Goal: Transaction & Acquisition: Purchase product/service

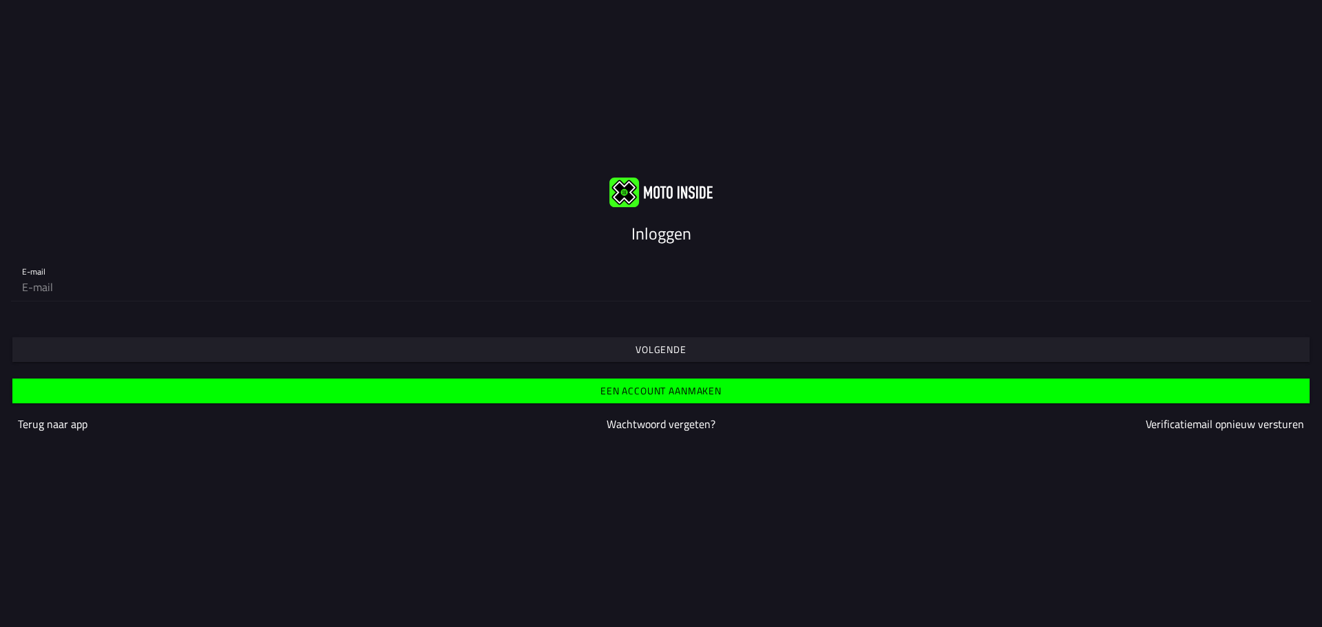
click at [0, 0] on slot "Inloggen" at bounding box center [0, 0] width 0 height 0
click at [36, 293] on input "email" at bounding box center [661, 287] width 1278 height 28
type input "jhoncorina0406@gmail.com"
click at [0, 0] on slot "Volgende" at bounding box center [0, 0] width 0 height 0
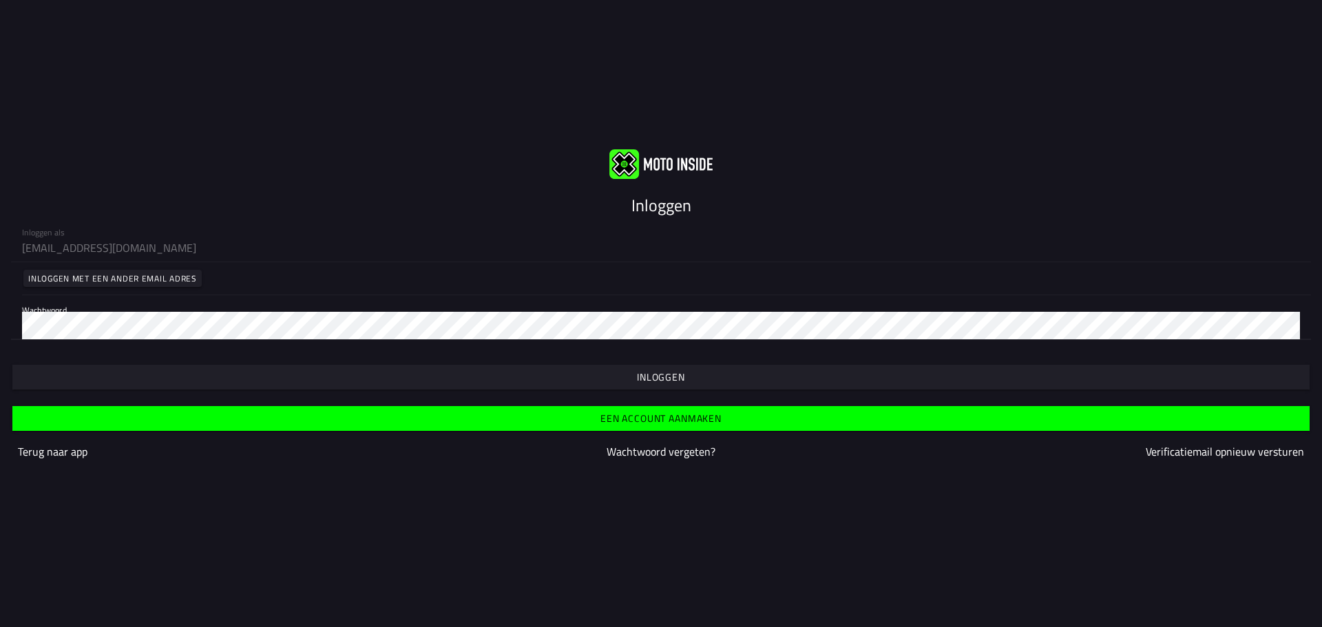
click at [0, 0] on slot "Inloggen" at bounding box center [0, 0] width 0 height 0
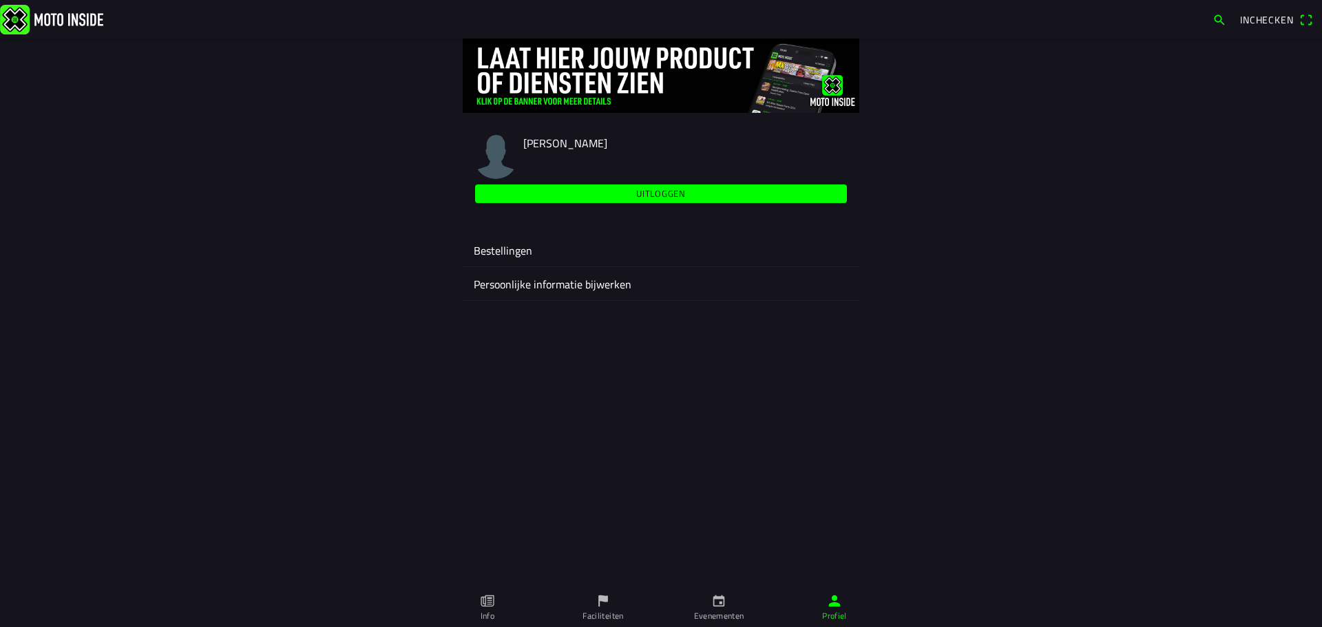
click at [719, 607] on icon "calendar" at bounding box center [718, 601] width 15 height 15
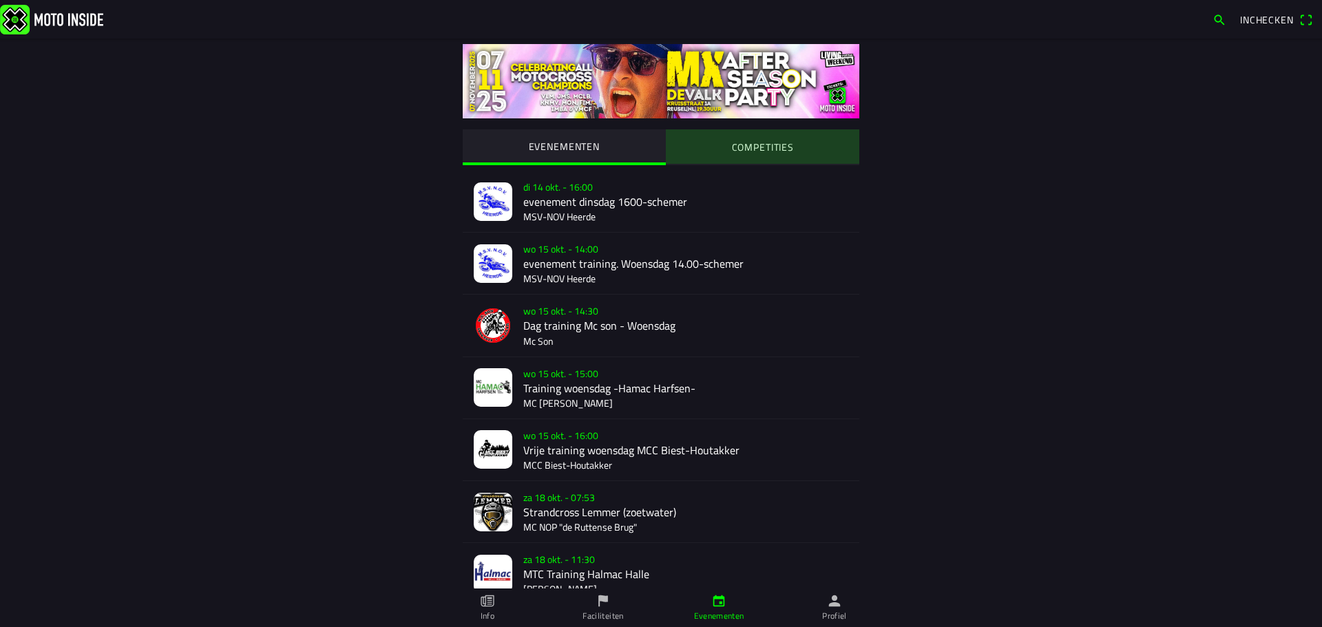
click at [0, 0] on slot "COMPETITIES" at bounding box center [0, 0] width 0 height 0
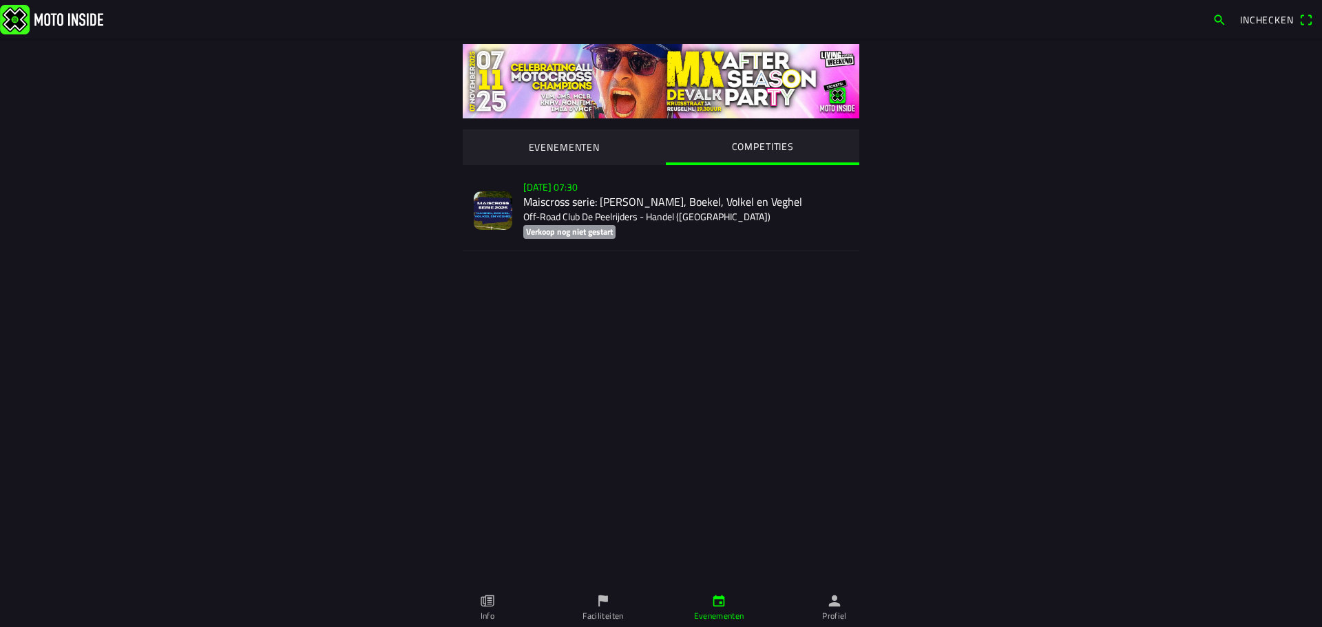
click at [590, 208] on div "zo 2 nov. - 07:30 Maiscross serie: Handel, Boekel, Volkel en Veghel Off-Road Cl…" at bounding box center [685, 210] width 325 height 79
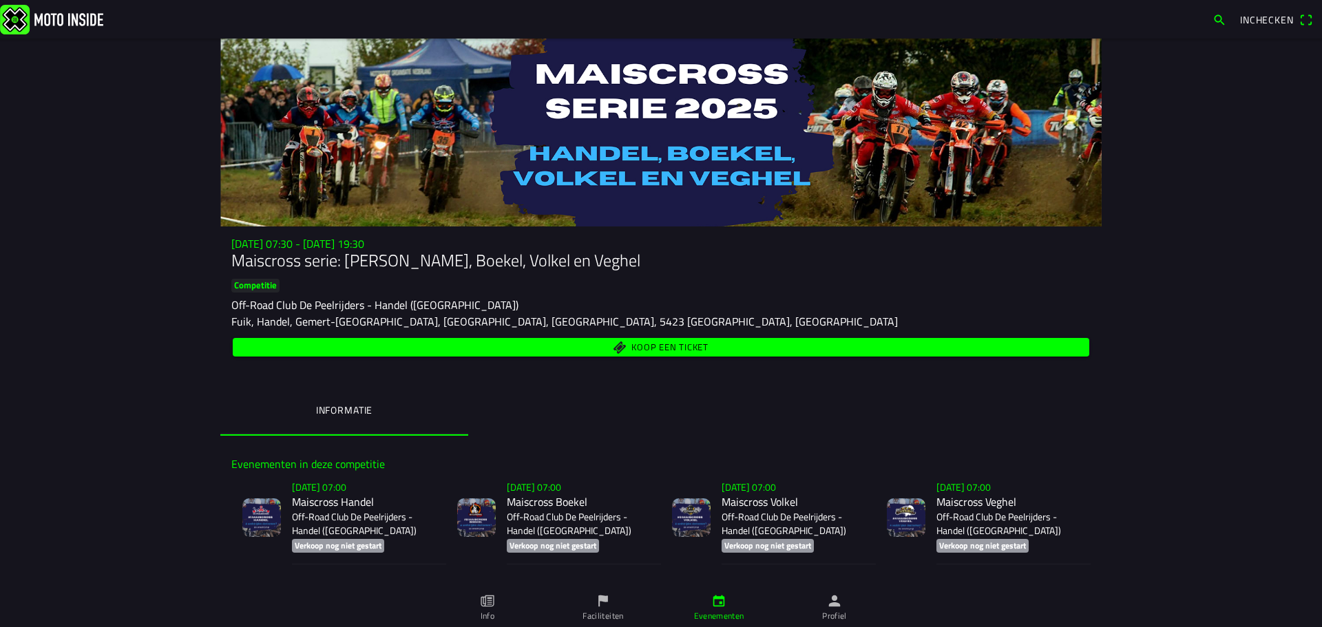
click at [660, 352] on span "Koop een ticket" at bounding box center [669, 347] width 77 height 9
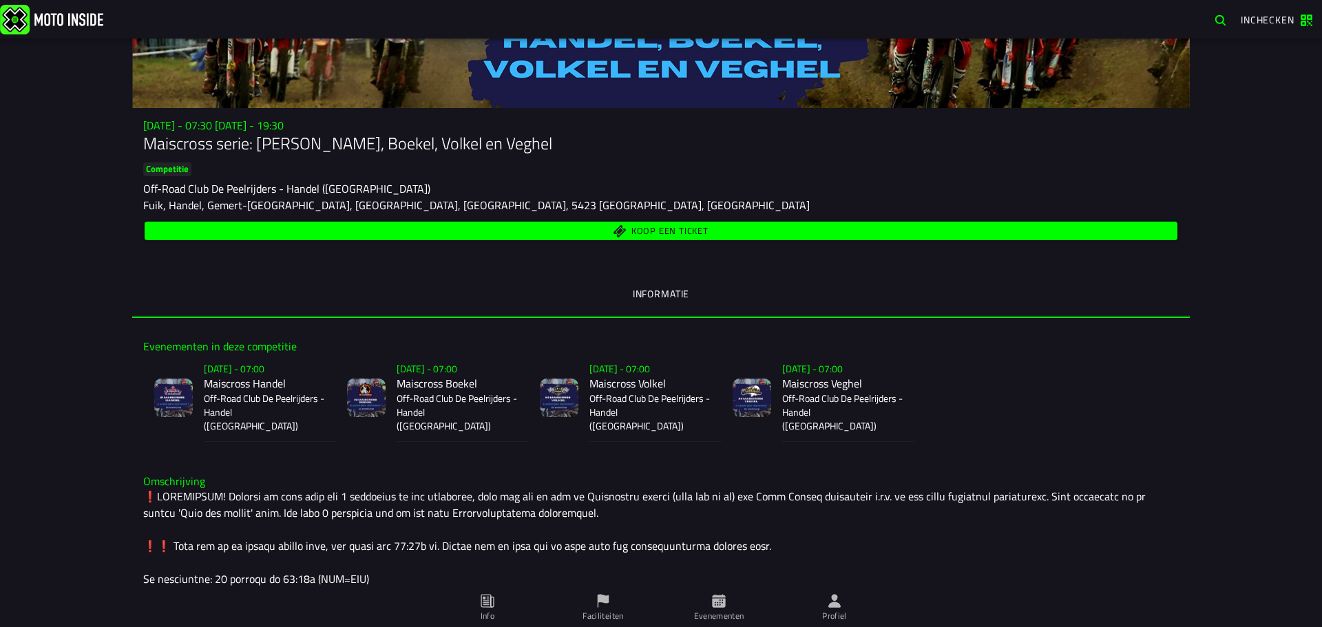
scroll to position [120, 0]
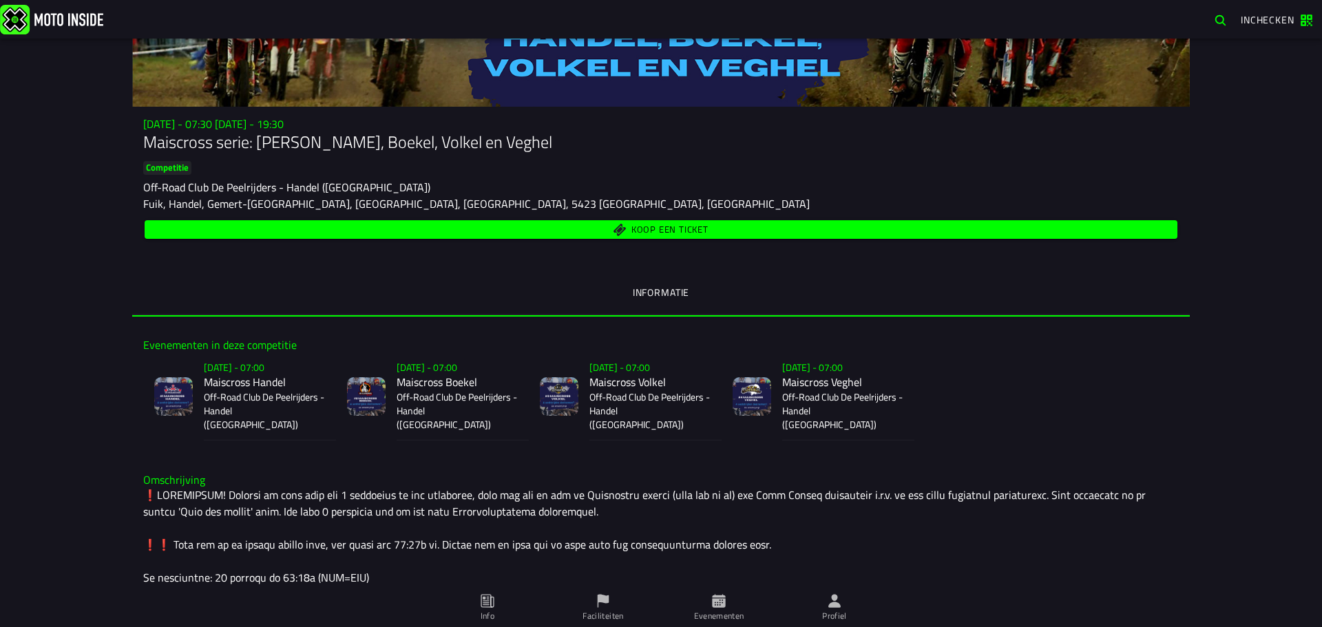
click at [761, 233] on span "Koop een ticket" at bounding box center [661, 229] width 1017 height 13
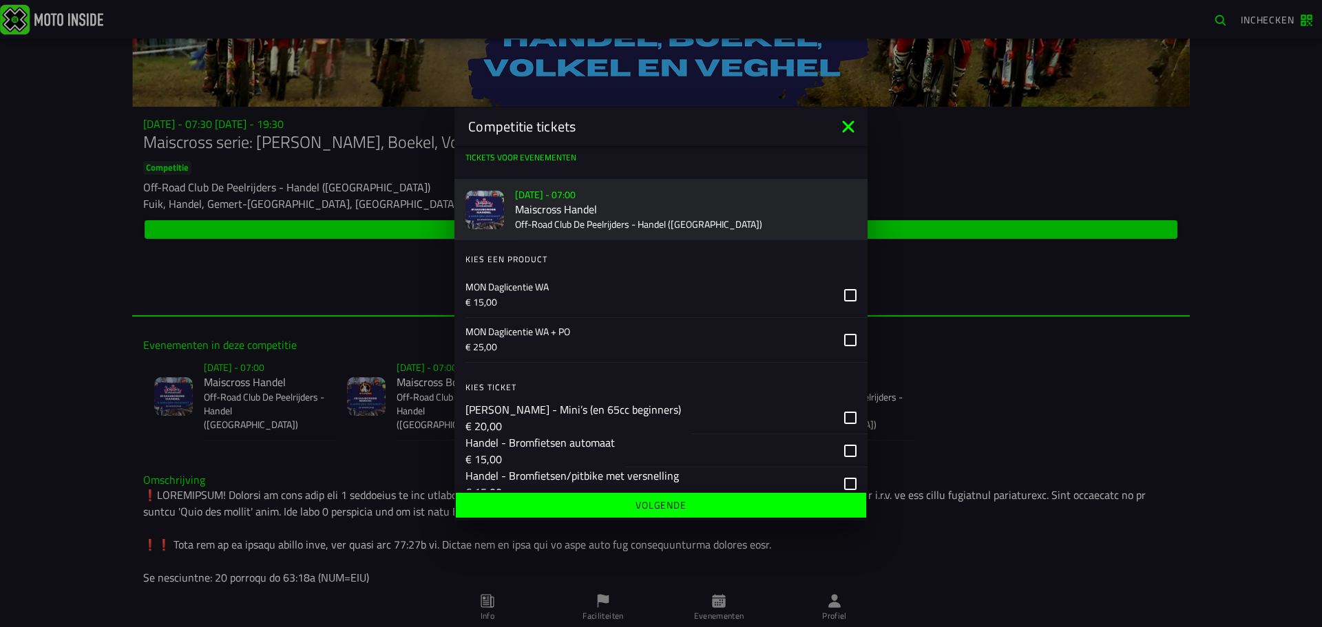
click at [849, 419] on div "button" at bounding box center [780, 417] width 176 height 33
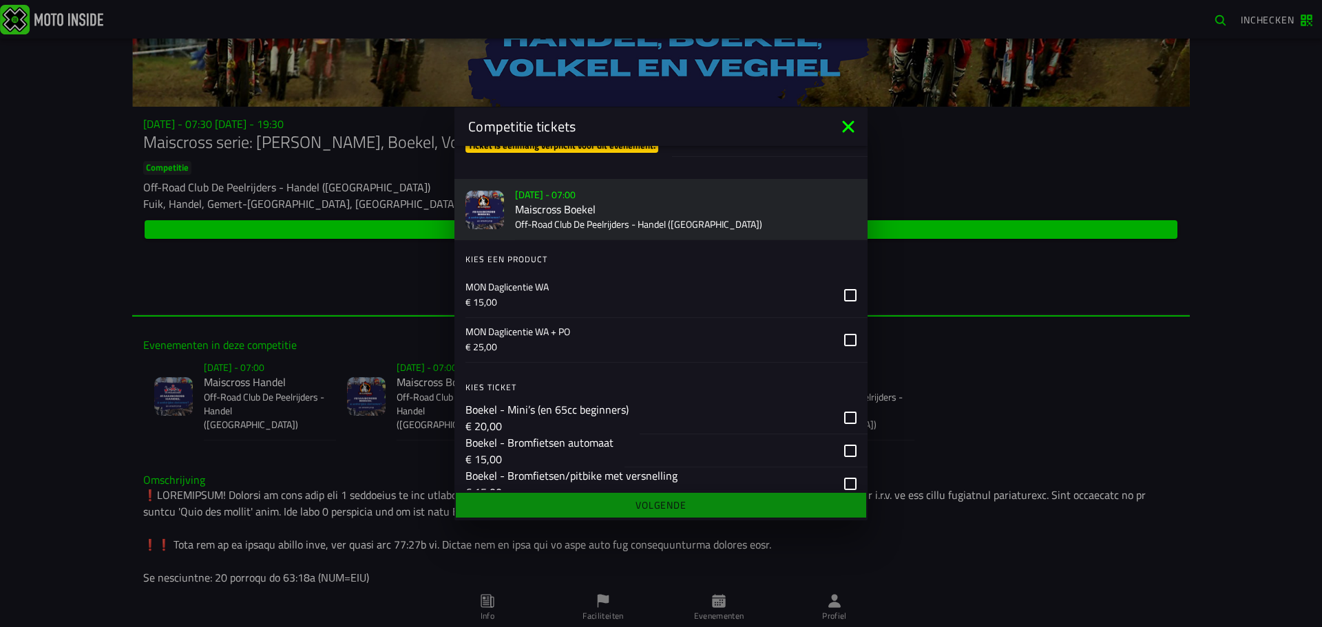
scroll to position [632, 0]
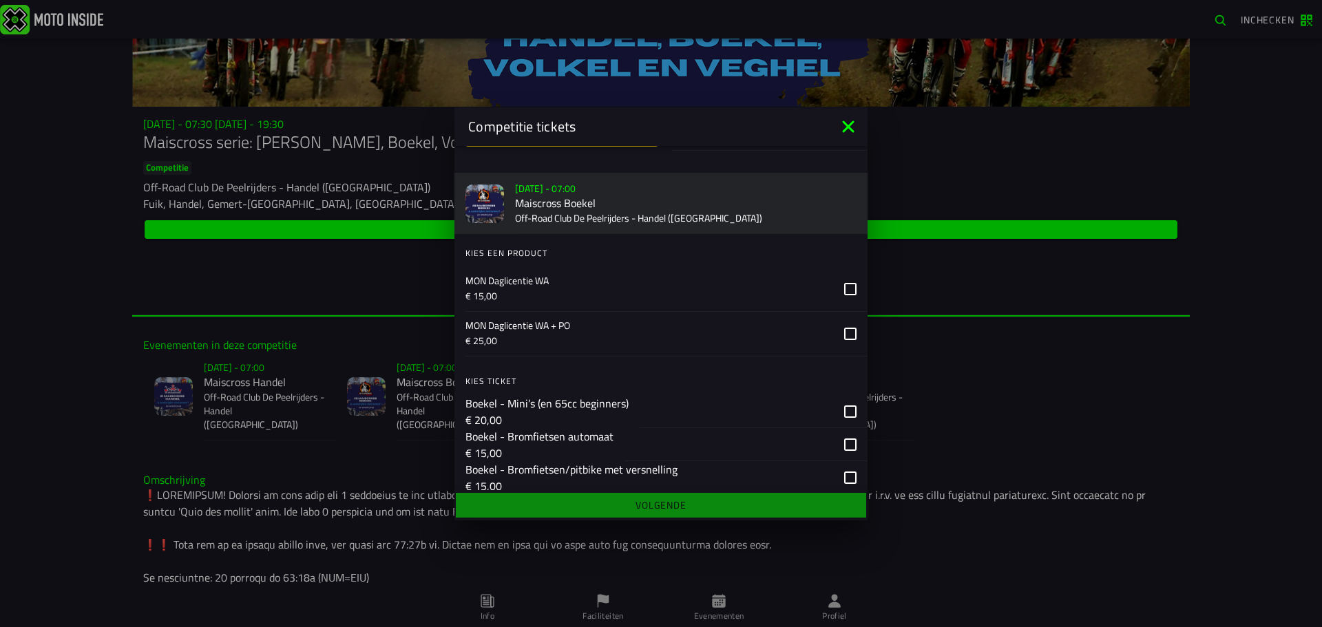
click at [850, 414] on div "button" at bounding box center [754, 411] width 228 height 33
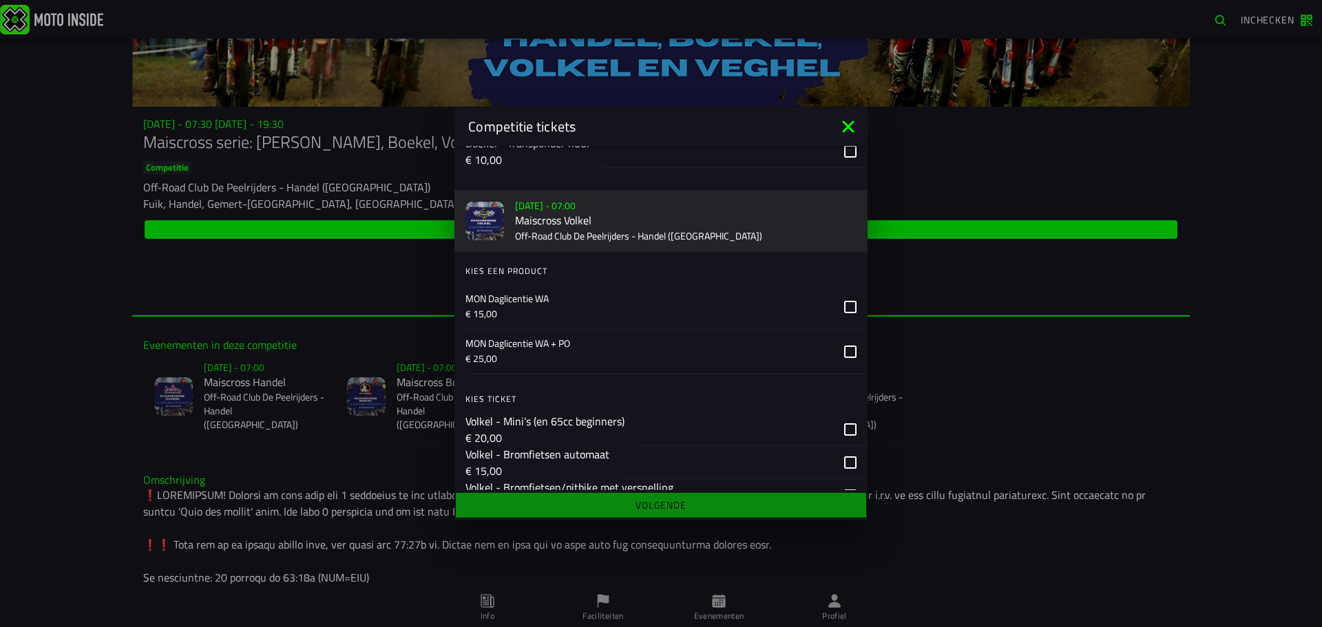
scroll to position [1193, 0]
click at [854, 430] on div "button" at bounding box center [752, 425] width 232 height 33
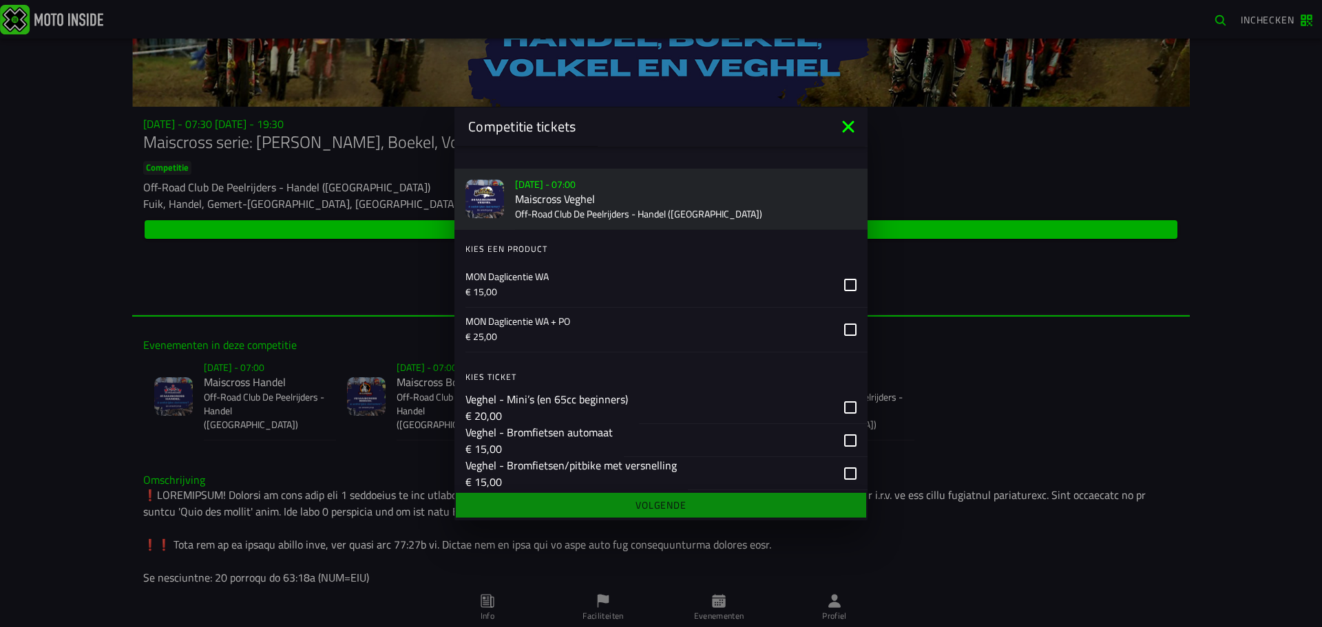
click at [853, 409] on div "button" at bounding box center [753, 406] width 229 height 33
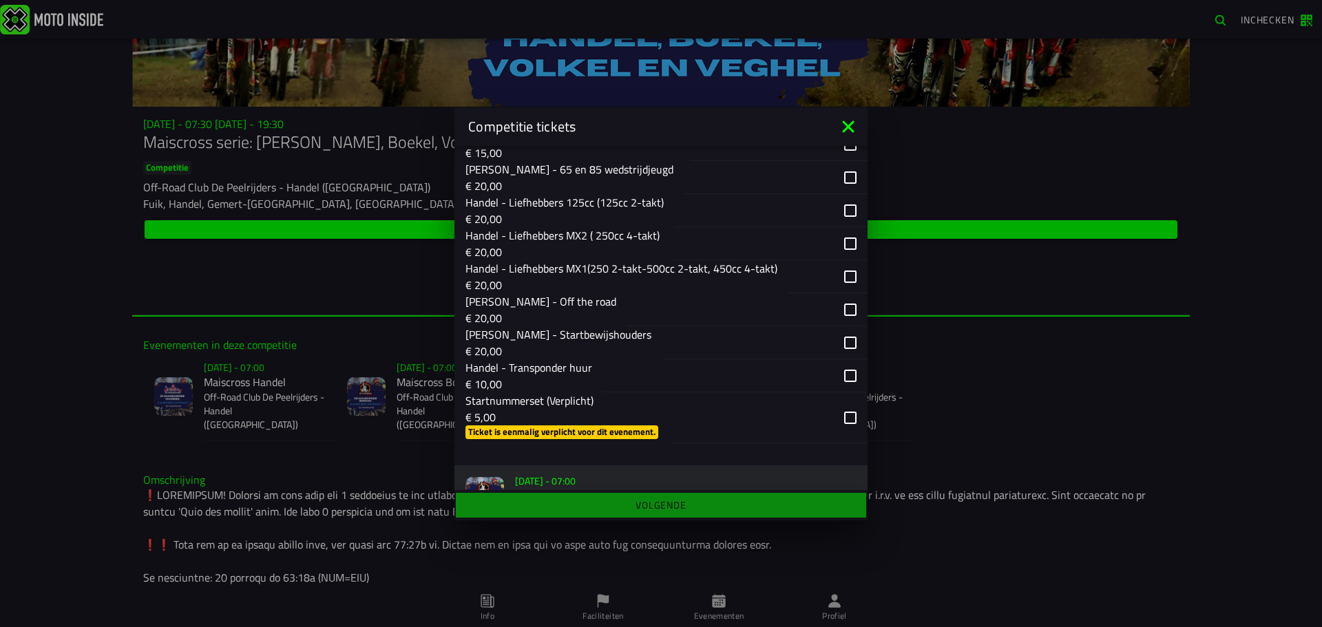
scroll to position [342, 0]
click at [514, 407] on p "€ 5,00" at bounding box center [563, 415] width 196 height 17
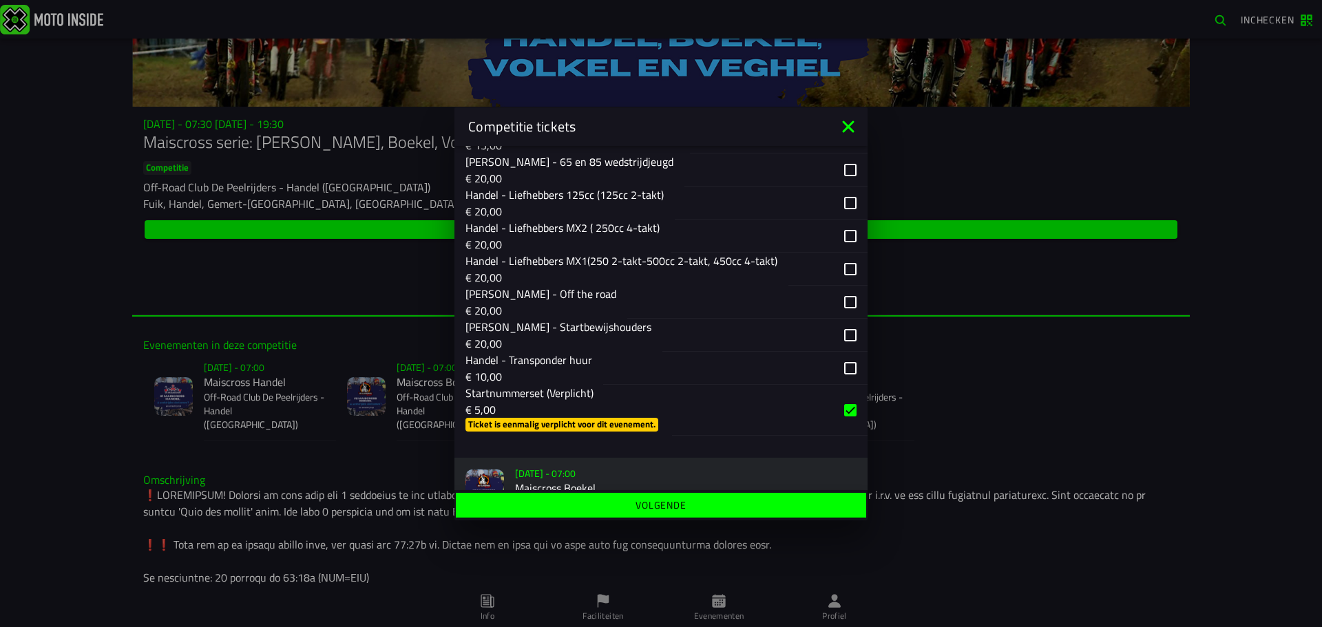
scroll to position [348, 0]
click at [734, 596] on span "Volgende" at bounding box center [660, 618] width 413 height 45
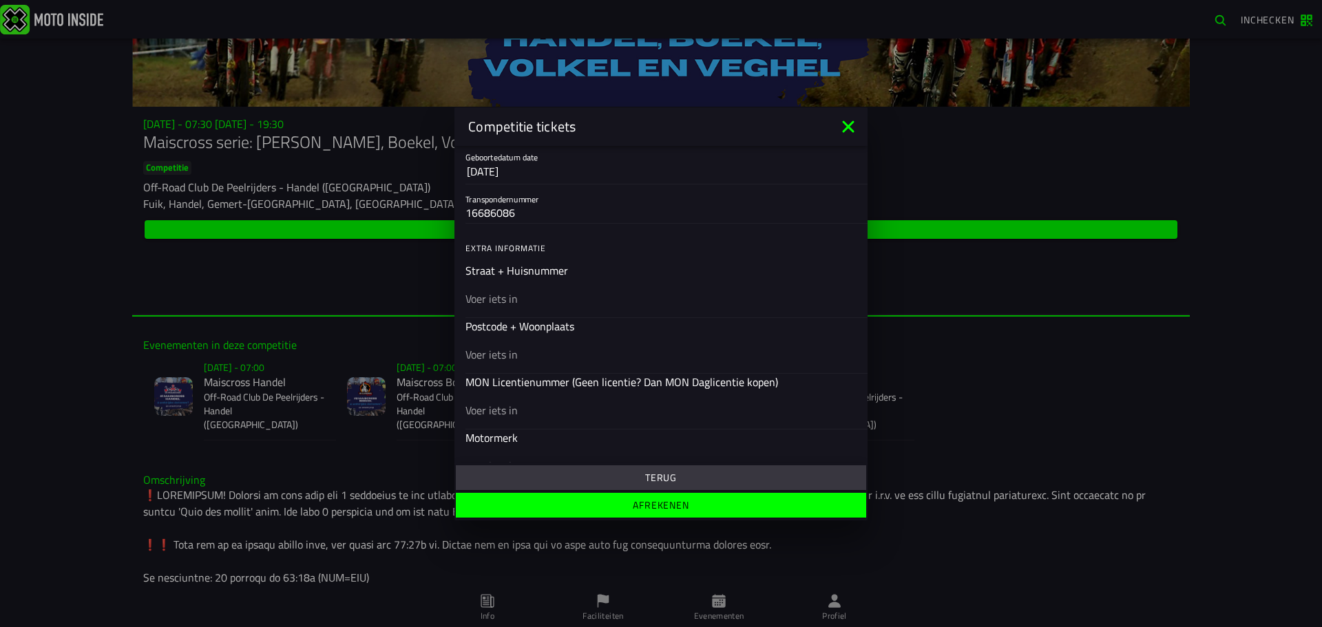
click at [509, 305] on input "text" at bounding box center [660, 298] width 391 height 17
type input "morgenstond 13"
click at [509, 355] on input "text" at bounding box center [660, 354] width 391 height 17
type input "5451wz mill"
click at [501, 415] on input "text" at bounding box center [660, 409] width 391 height 17
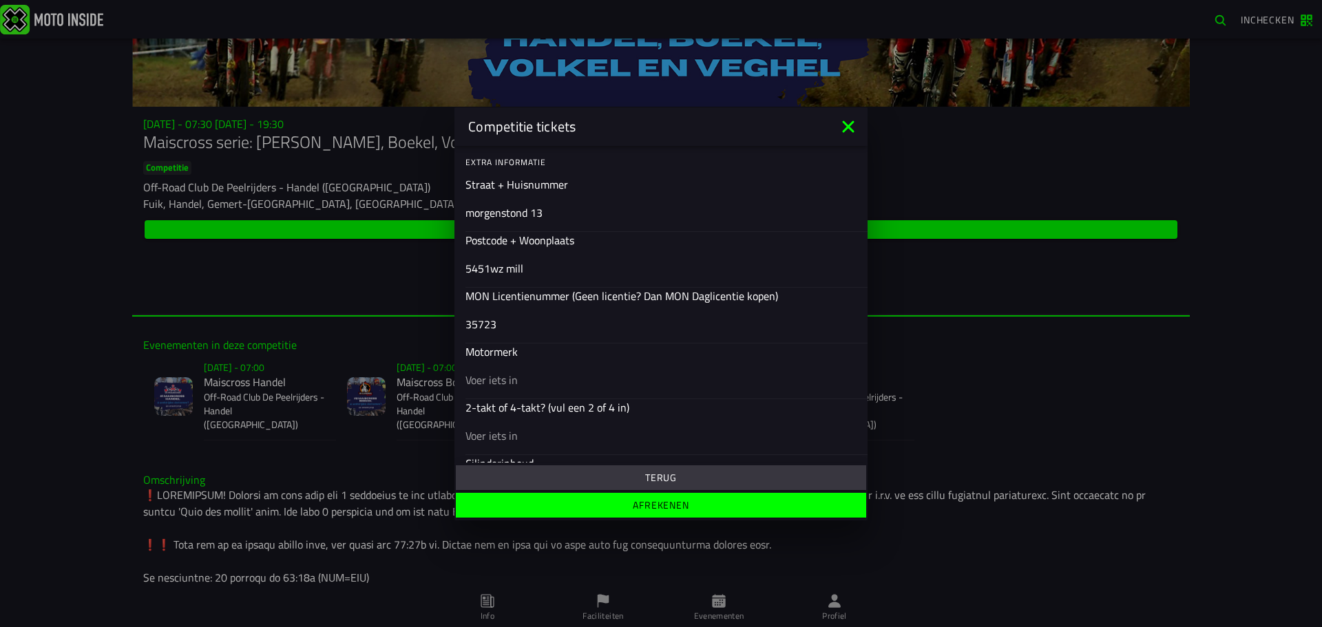
scroll to position [435, 0]
type input "35723"
click at [521, 377] on input "text" at bounding box center [660, 378] width 391 height 17
type input "husqvarna"
click at [523, 432] on input "text" at bounding box center [660, 434] width 391 height 17
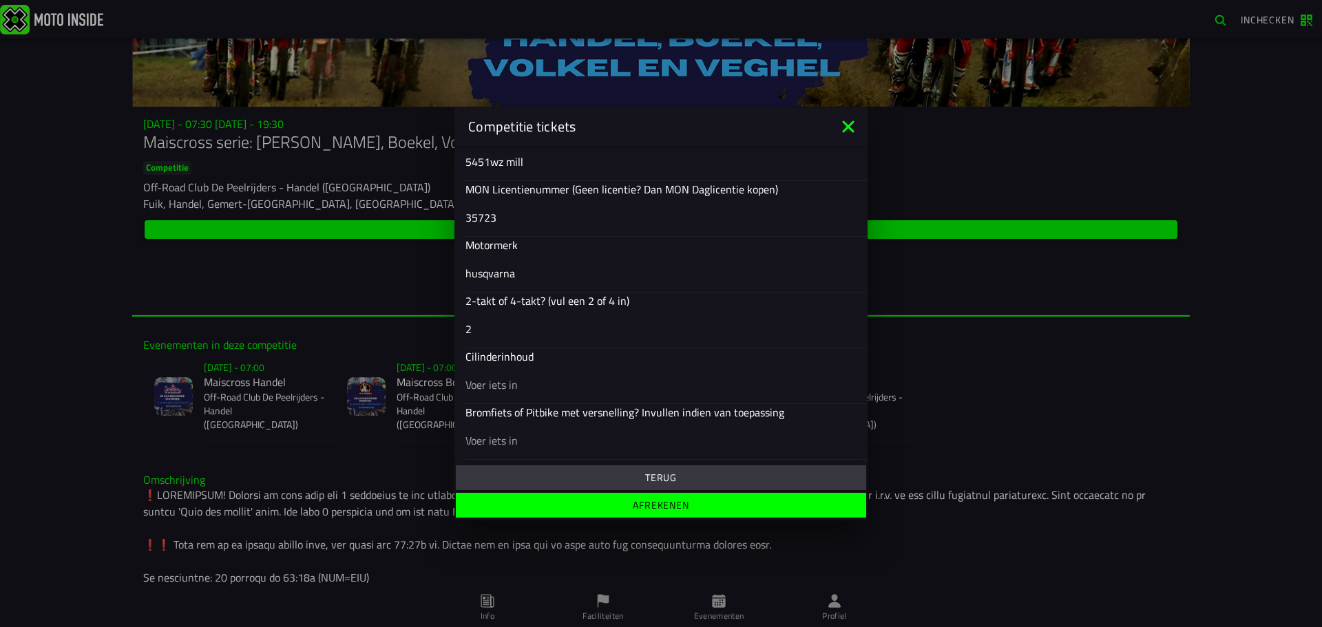
scroll to position [543, 0]
type input "2"
click at [518, 383] on input "text" at bounding box center [660, 382] width 391 height 17
type input "65"
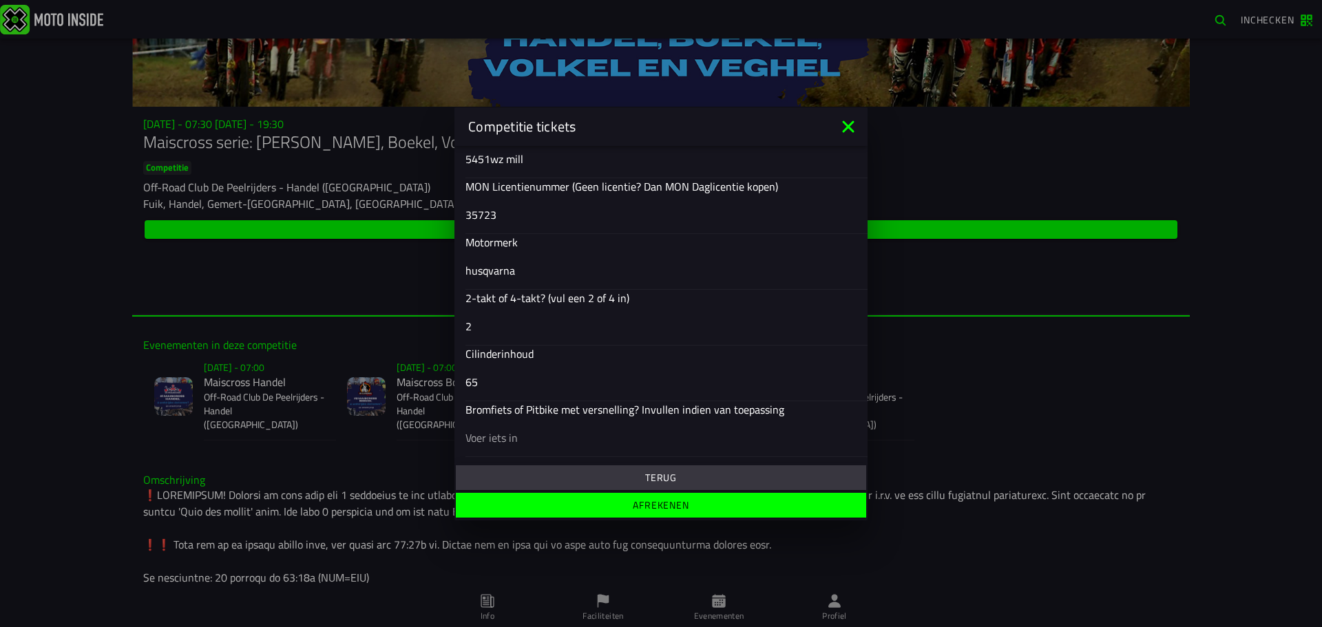
click at [0, 0] on slot "Afrekenen" at bounding box center [0, 0] width 0 height 0
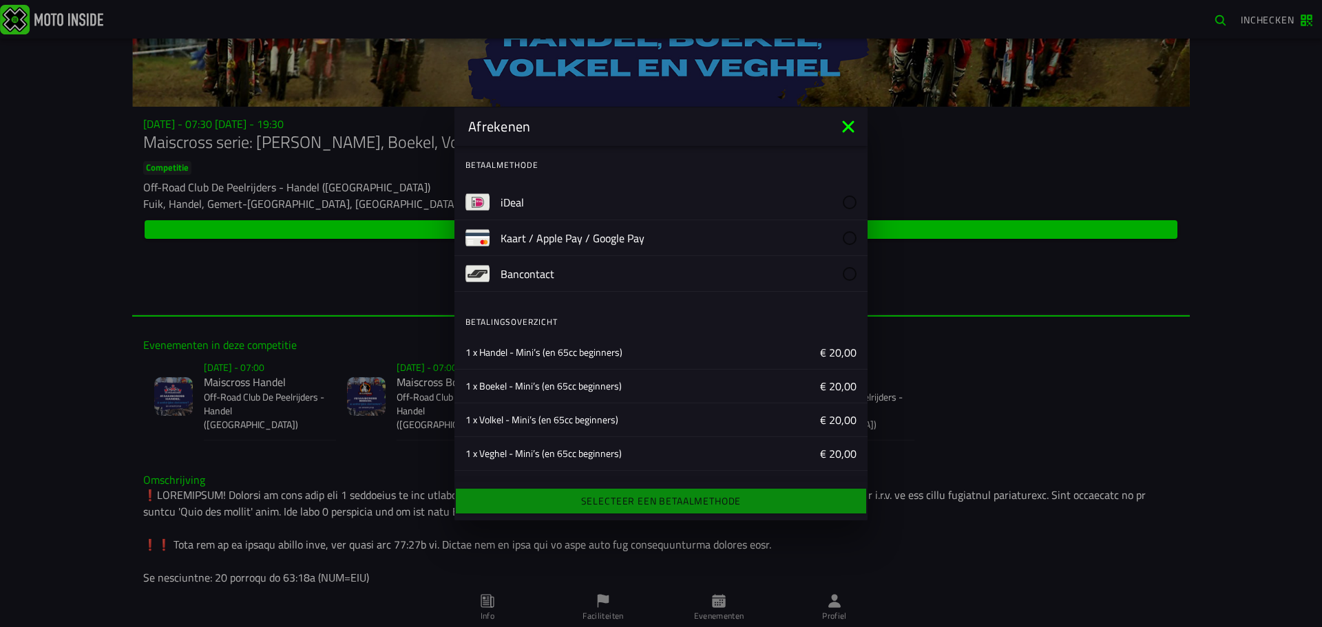
click at [682, 506] on div "Selecteer een betaalmethode" at bounding box center [660, 501] width 413 height 30
click at [495, 209] on button "iDeal" at bounding box center [660, 203] width 413 height 36
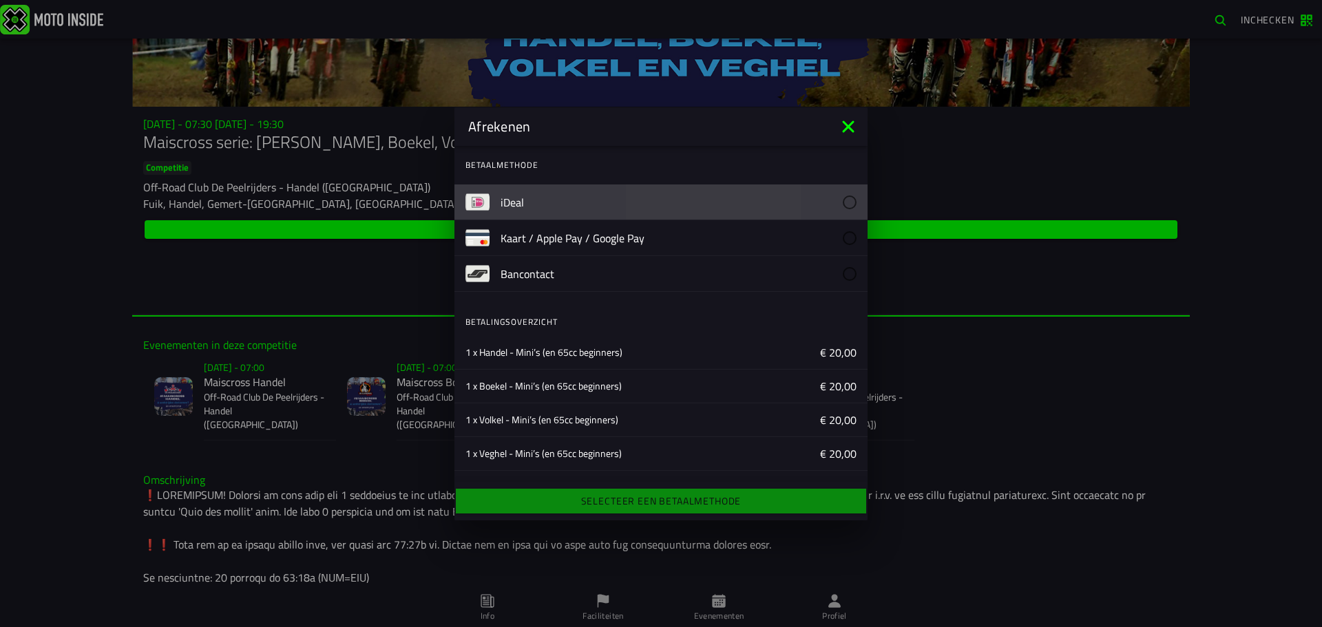
click at [843, 201] on div at bounding box center [850, 202] width 14 height 14
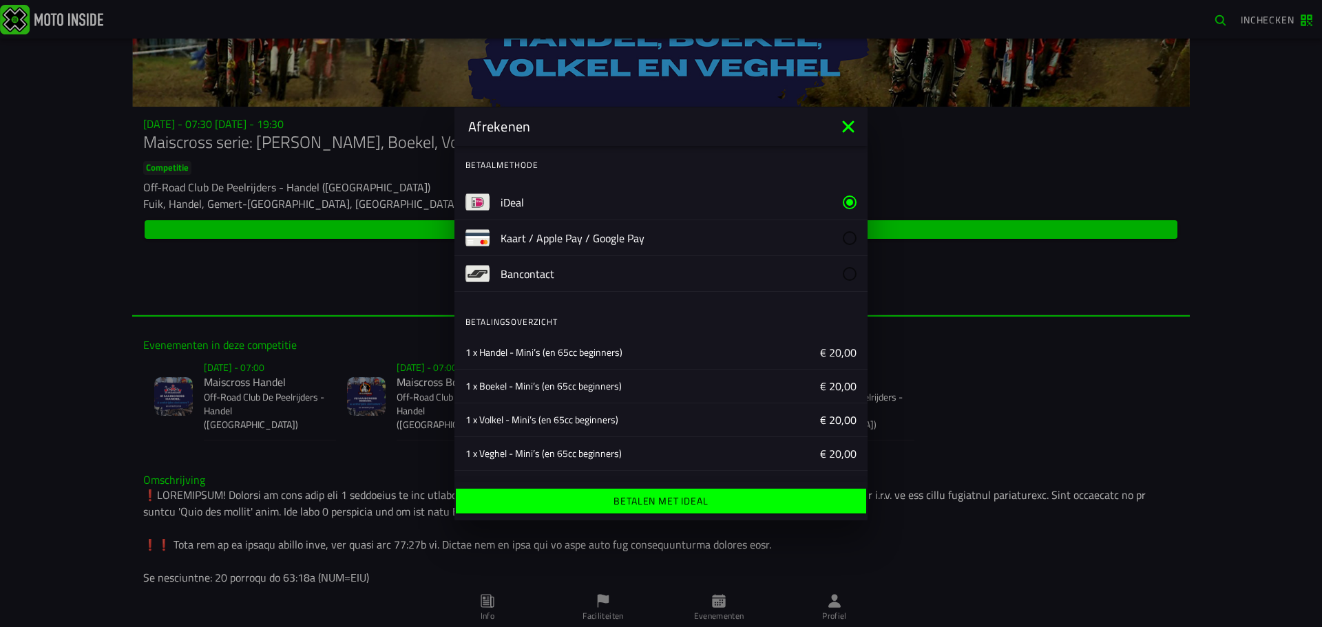
click at [771, 501] on span "Betalen met iDeal" at bounding box center [660, 501] width 389 height 10
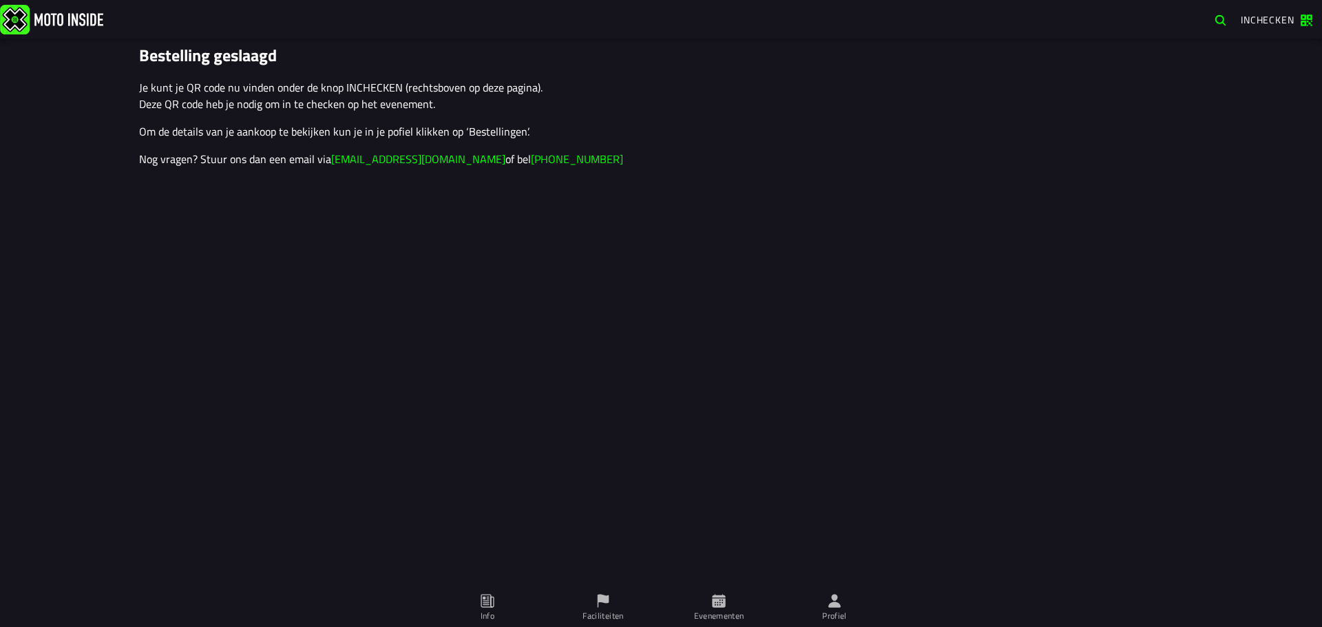
click at [1273, 19] on span "Inchecken" at bounding box center [1268, 19] width 54 height 14
